Goal: Task Accomplishment & Management: Use online tool/utility

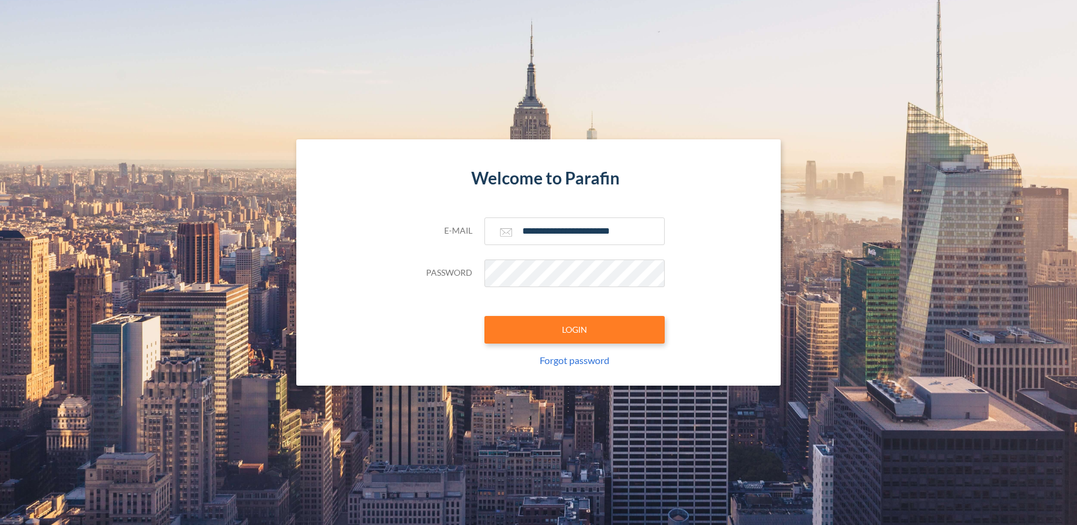
type input "**********"
click at [574, 329] on button "LOGIN" at bounding box center [575, 330] width 180 height 28
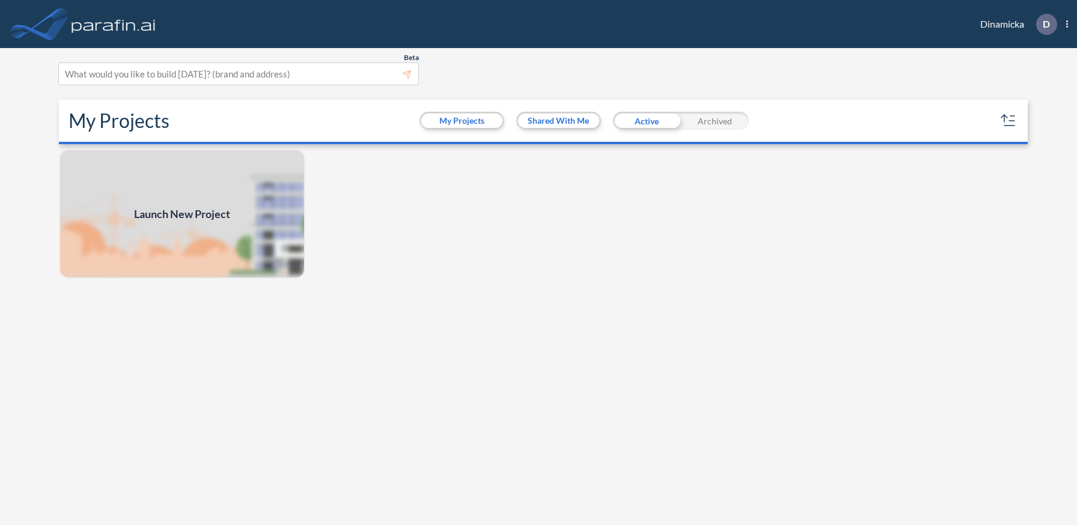
scroll to position [3, 0]
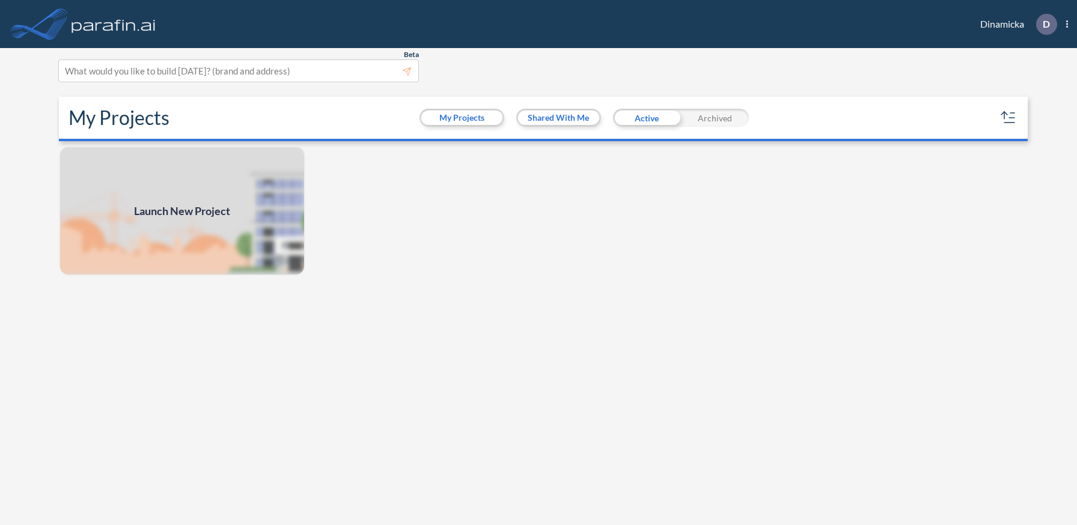
click at [182, 210] on span "Launch New Project" at bounding box center [182, 211] width 96 height 16
